Goal: Browse casually

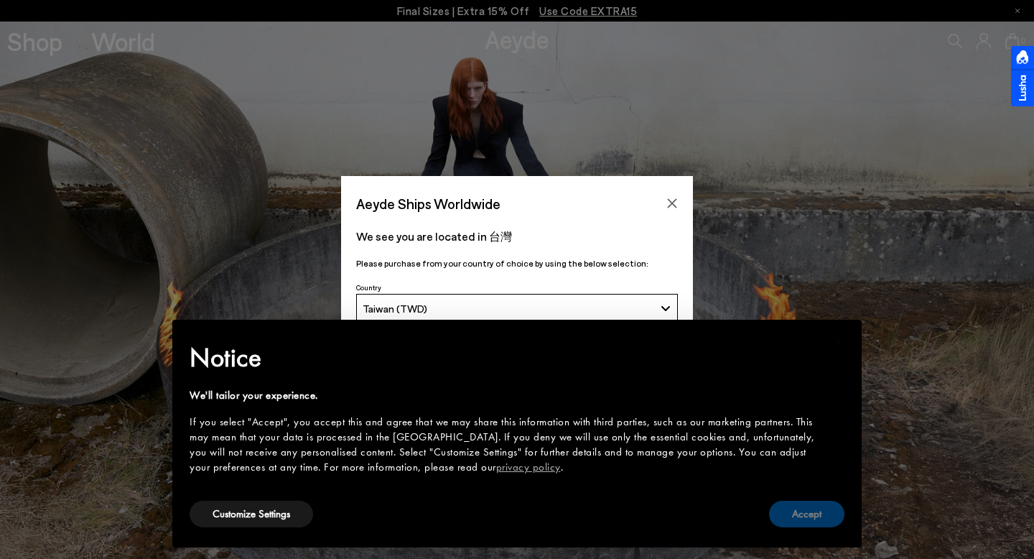
click at [811, 523] on button "Accept" at bounding box center [806, 513] width 75 height 27
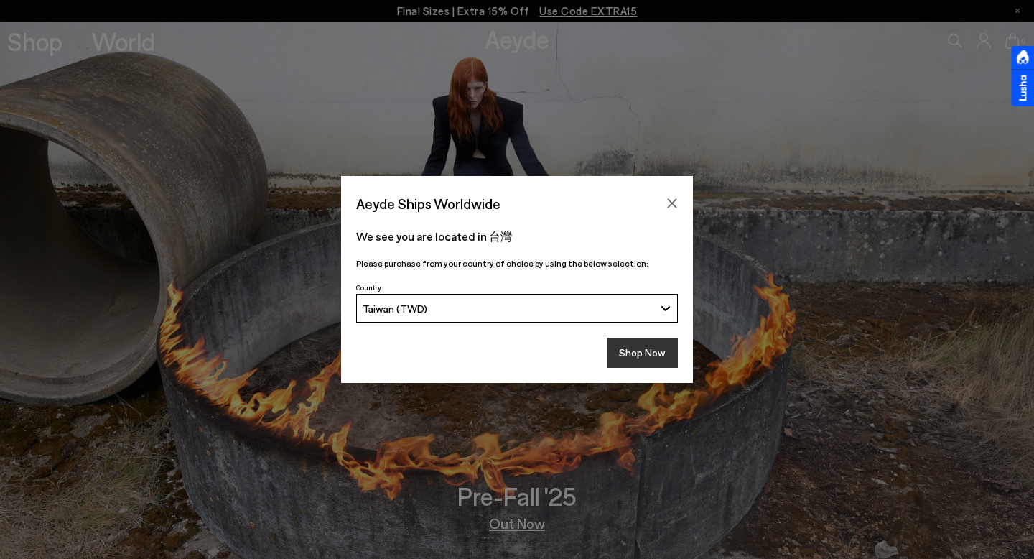
click at [650, 351] on button "Shop Now" at bounding box center [642, 352] width 71 height 30
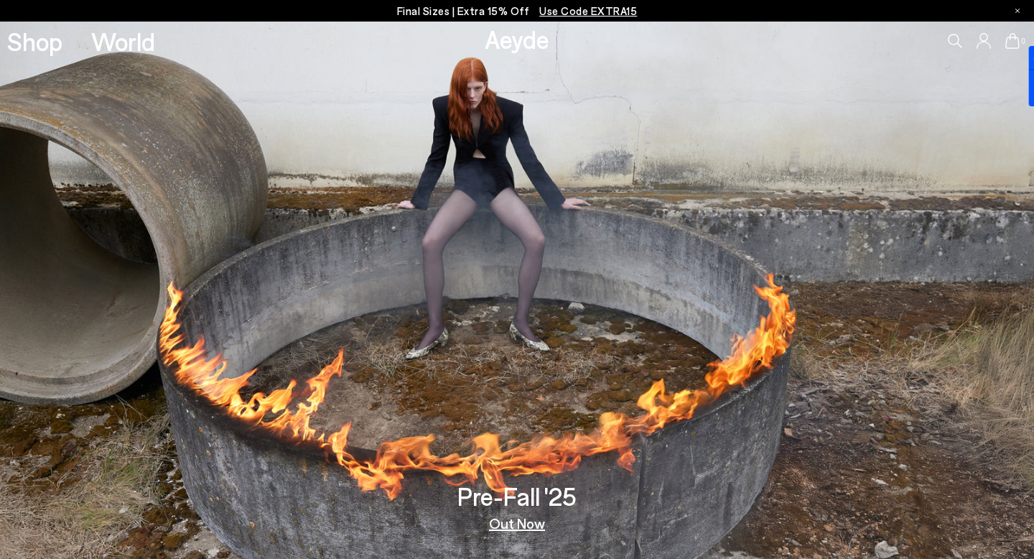
click at [528, 530] on link "Out Now" at bounding box center [517, 522] width 56 height 14
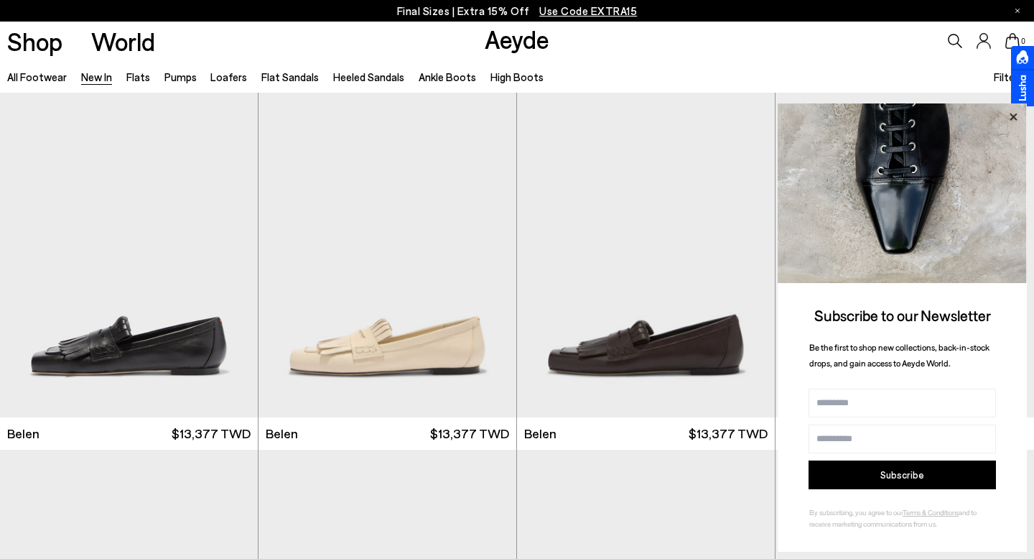
click at [1012, 116] on icon at bounding box center [1012, 116] width 7 height 7
